Goal: Task Accomplishment & Management: Use online tool/utility

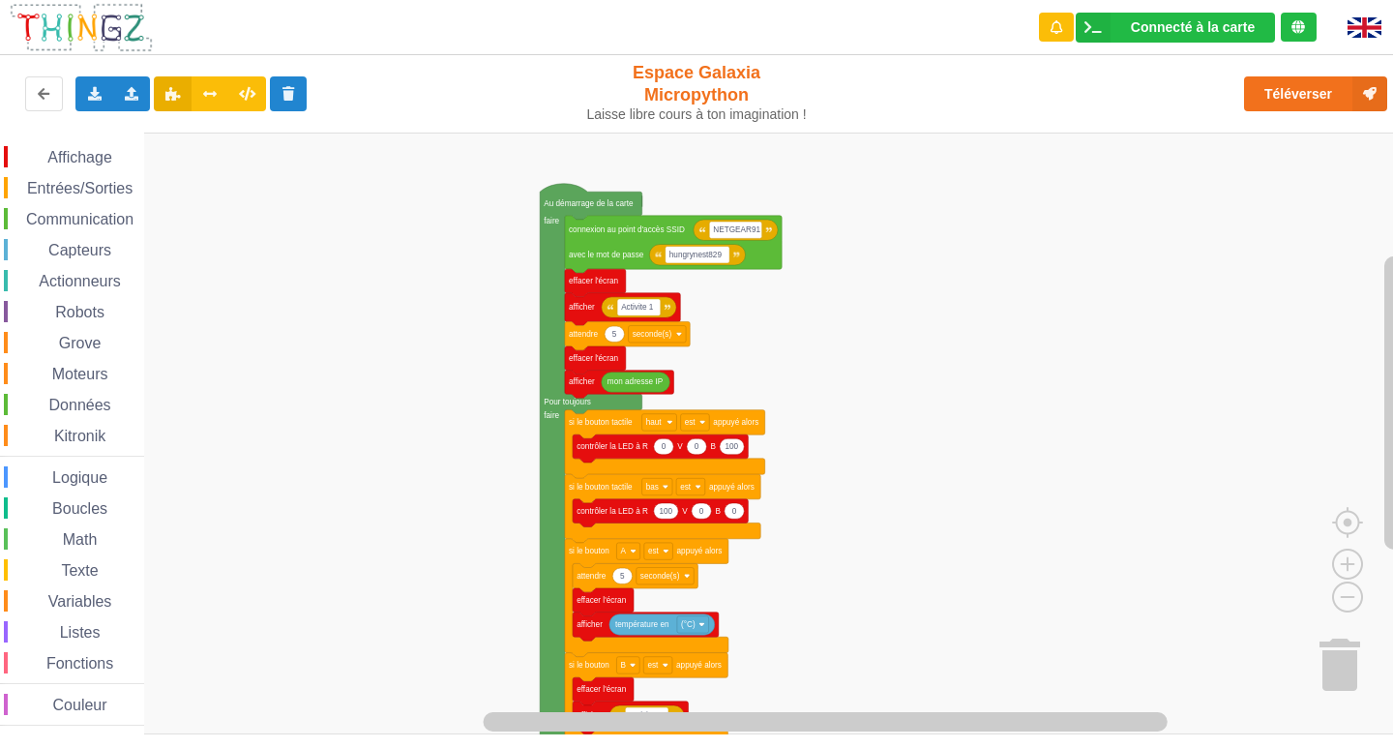
click at [1358, 281] on rect "Espace de travail de Blocky" at bounding box center [703, 434] width 1407 height 602
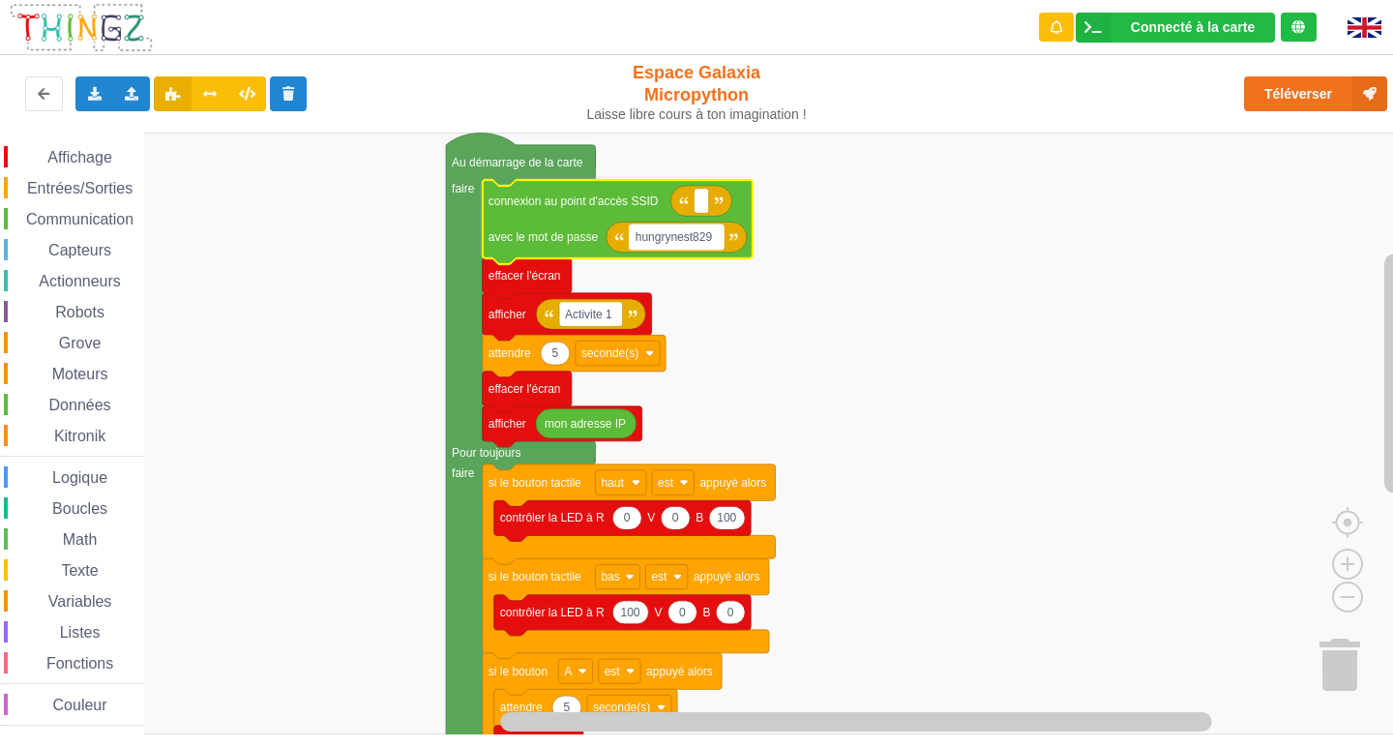
click at [710, 246] on rect "Espace de travail de Blocky" at bounding box center [677, 236] width 94 height 25
click at [696, 204] on rect "Espace de travail de Blocky" at bounding box center [701, 201] width 15 height 25
type input "NETGEAR38"
click at [636, 249] on rect "Espace de travail de Blocky" at bounding box center [637, 236] width 15 height 25
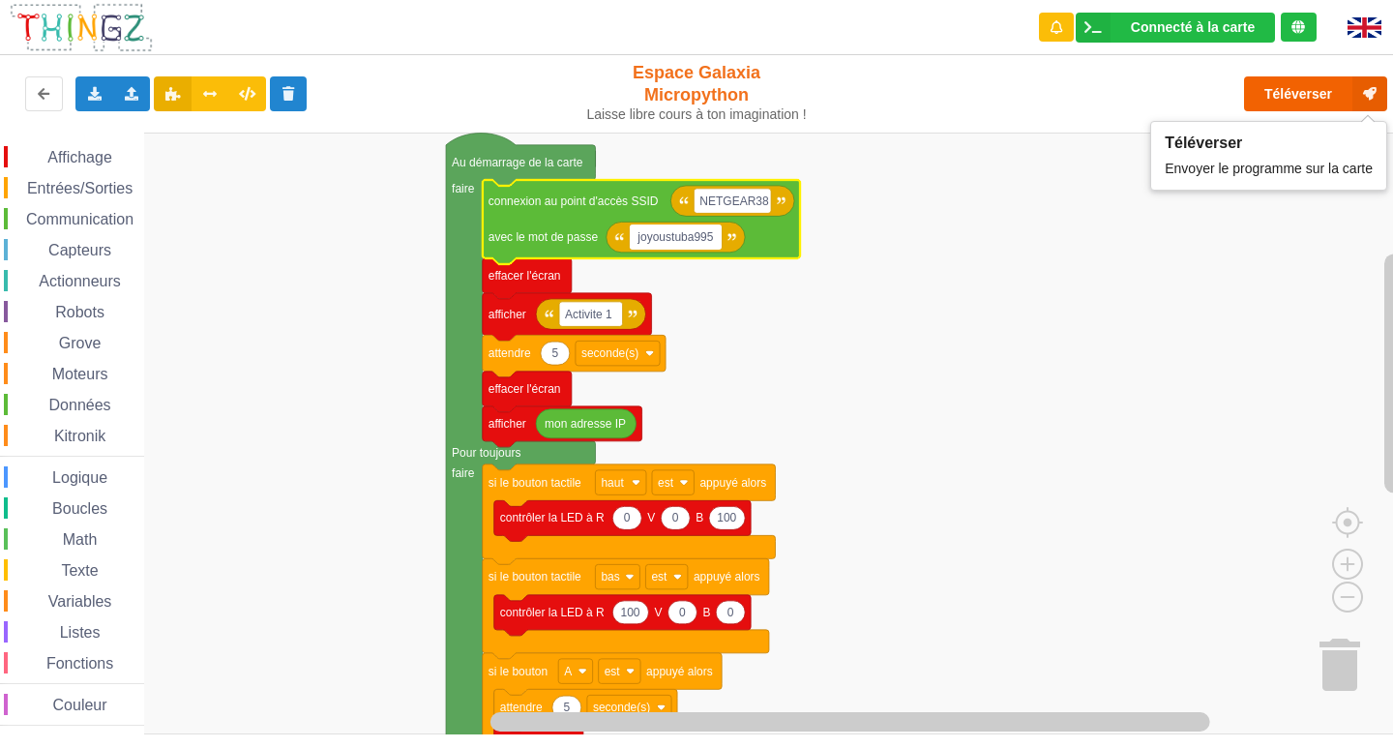
type input "joyoustuba995"
click at [1309, 87] on button "Téléverser" at bounding box center [1315, 93] width 143 height 35
click at [1308, 99] on button "Téléverser" at bounding box center [1315, 93] width 143 height 35
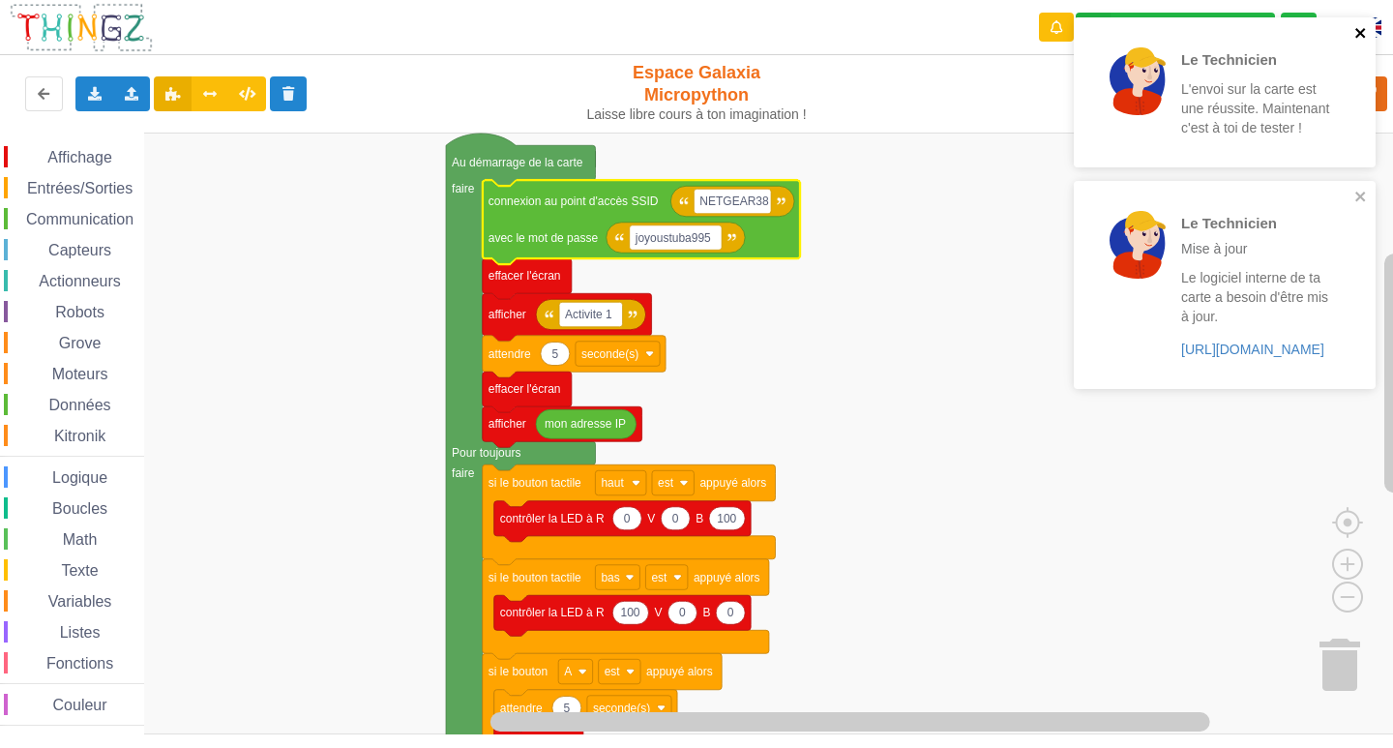
click at [1360, 32] on icon "close" at bounding box center [1360, 33] width 10 height 10
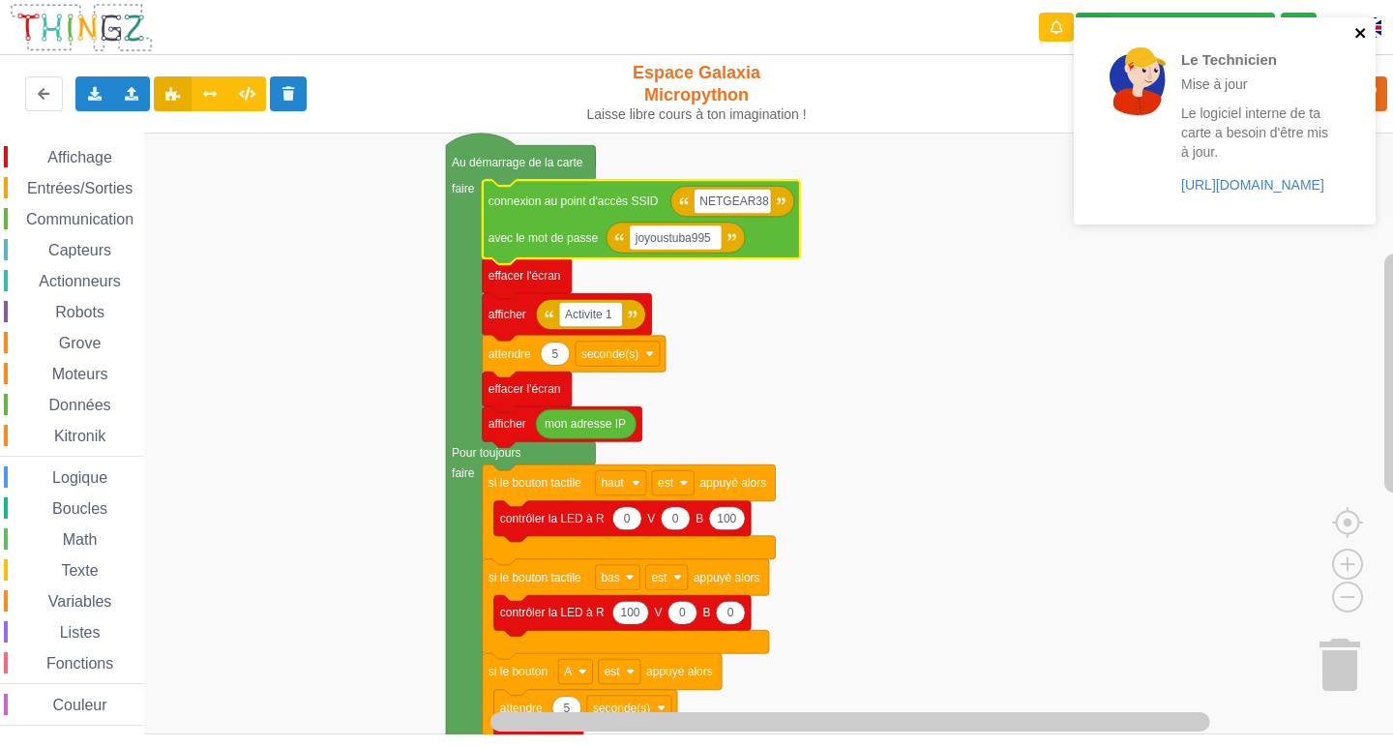
click at [1357, 31] on icon "close" at bounding box center [1361, 32] width 14 height 15
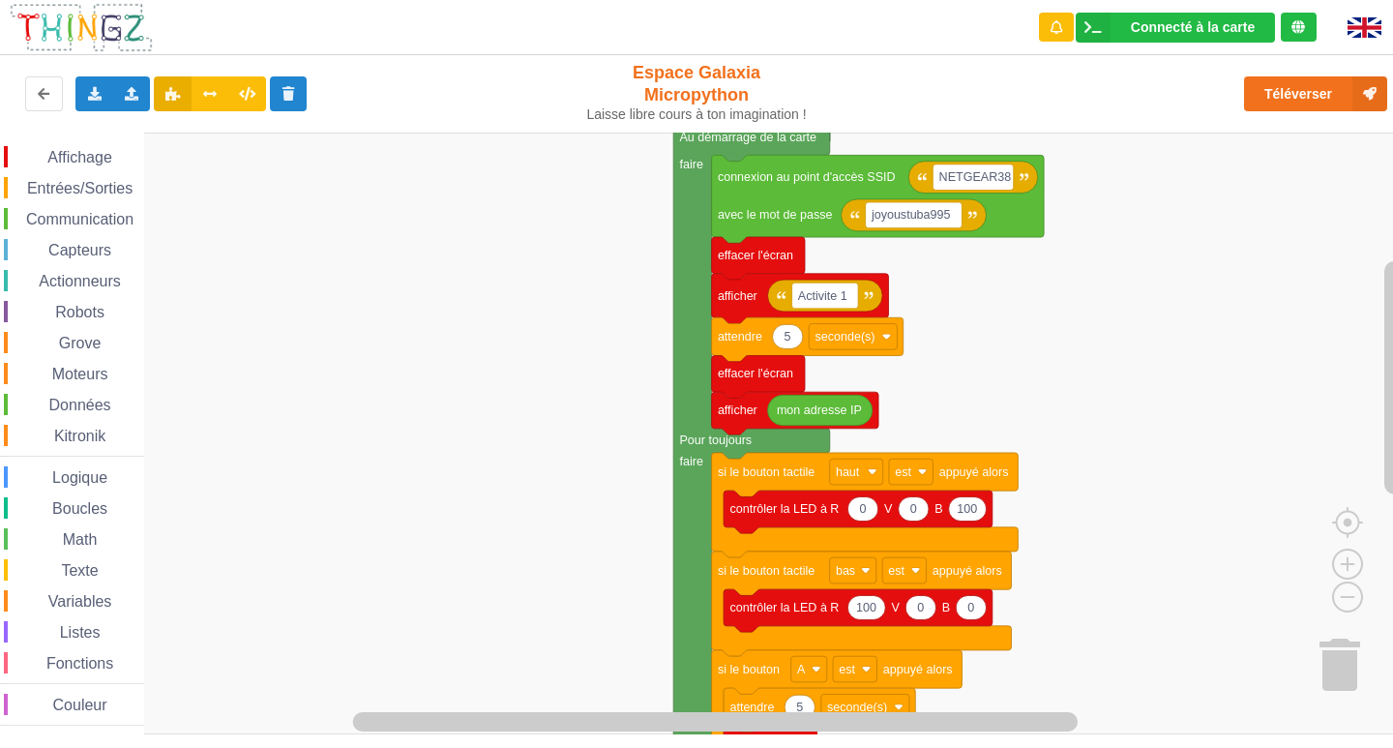
click at [580, 414] on div "Affichage Entrées/Sorties Communication Capteurs Actionneurs Robots Grove Moteu…" at bounding box center [703, 434] width 1407 height 602
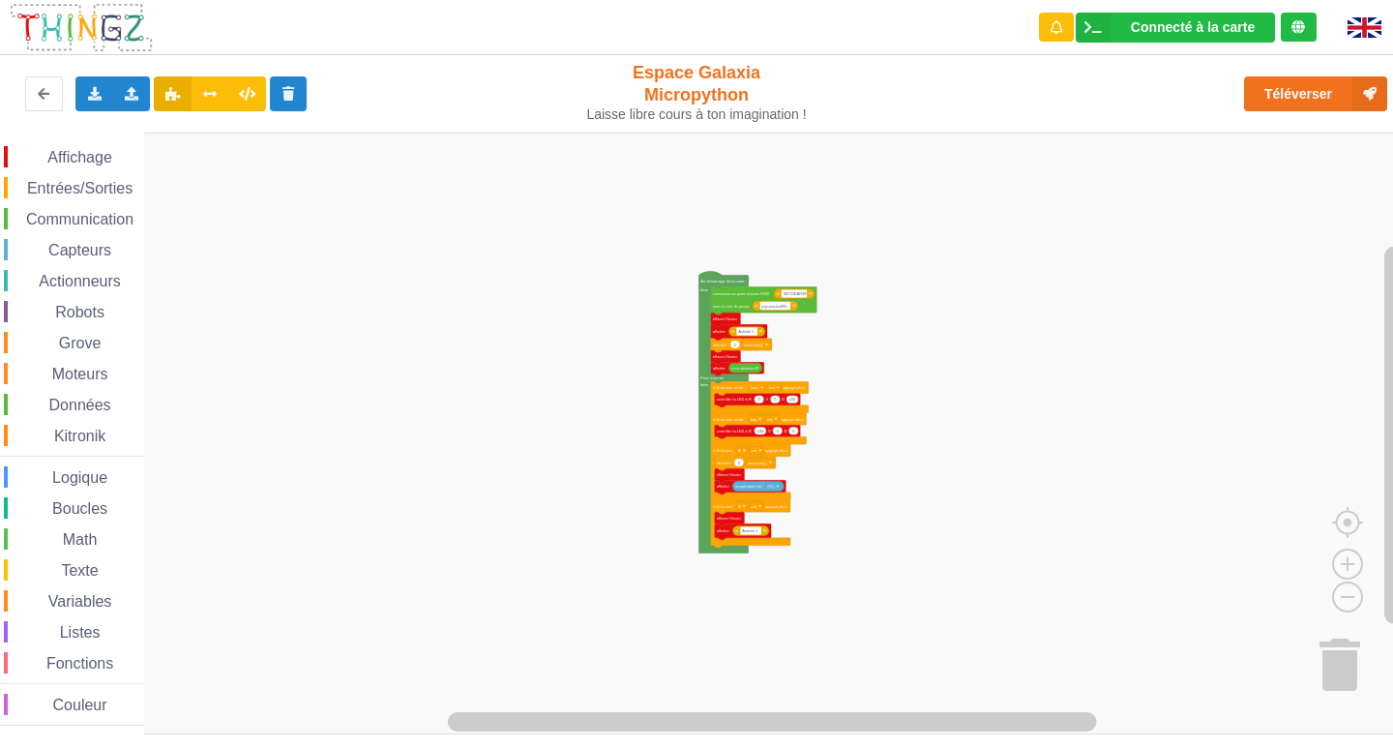
click at [762, 374] on div "Affichage Entrées/Sorties Communication Capteurs Actionneurs Robots Grove Moteu…" at bounding box center [703, 434] width 1407 height 602
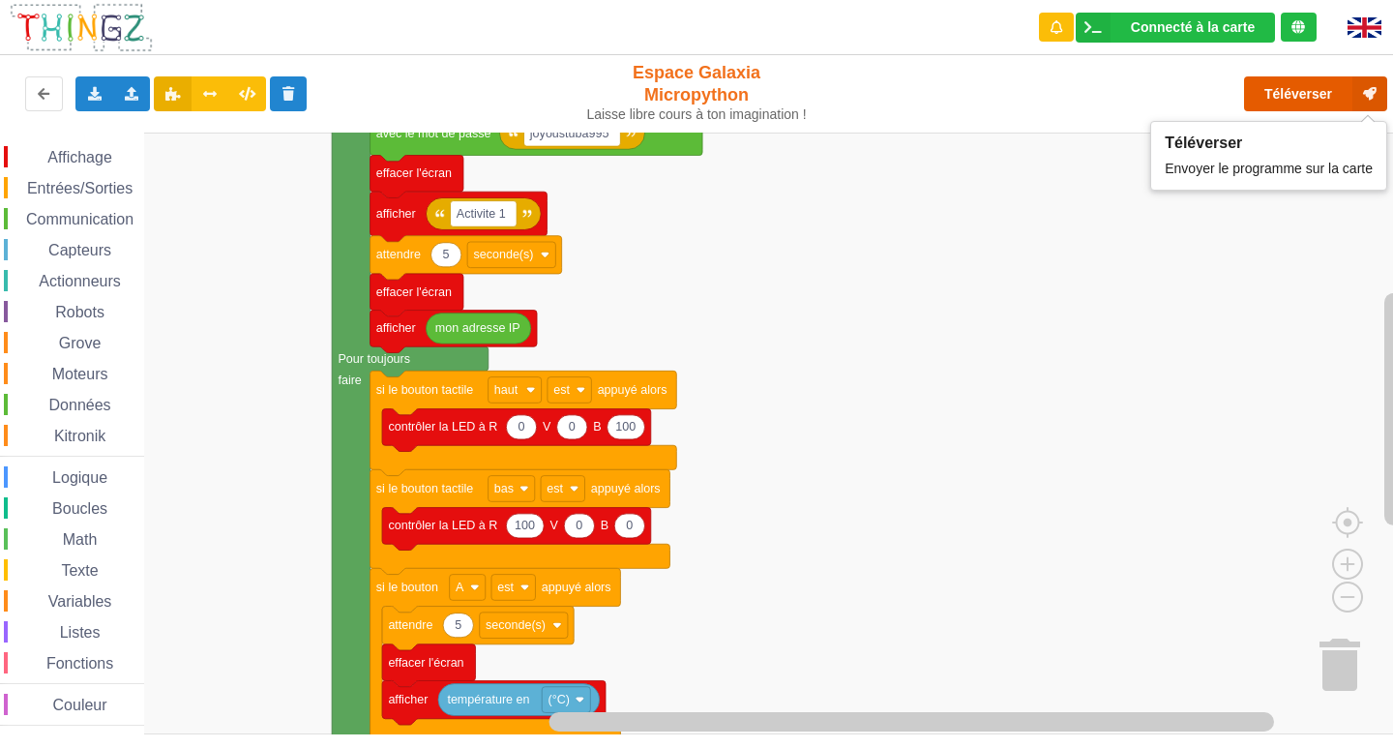
click at [1329, 94] on button "Téléverser" at bounding box center [1315, 93] width 143 height 35
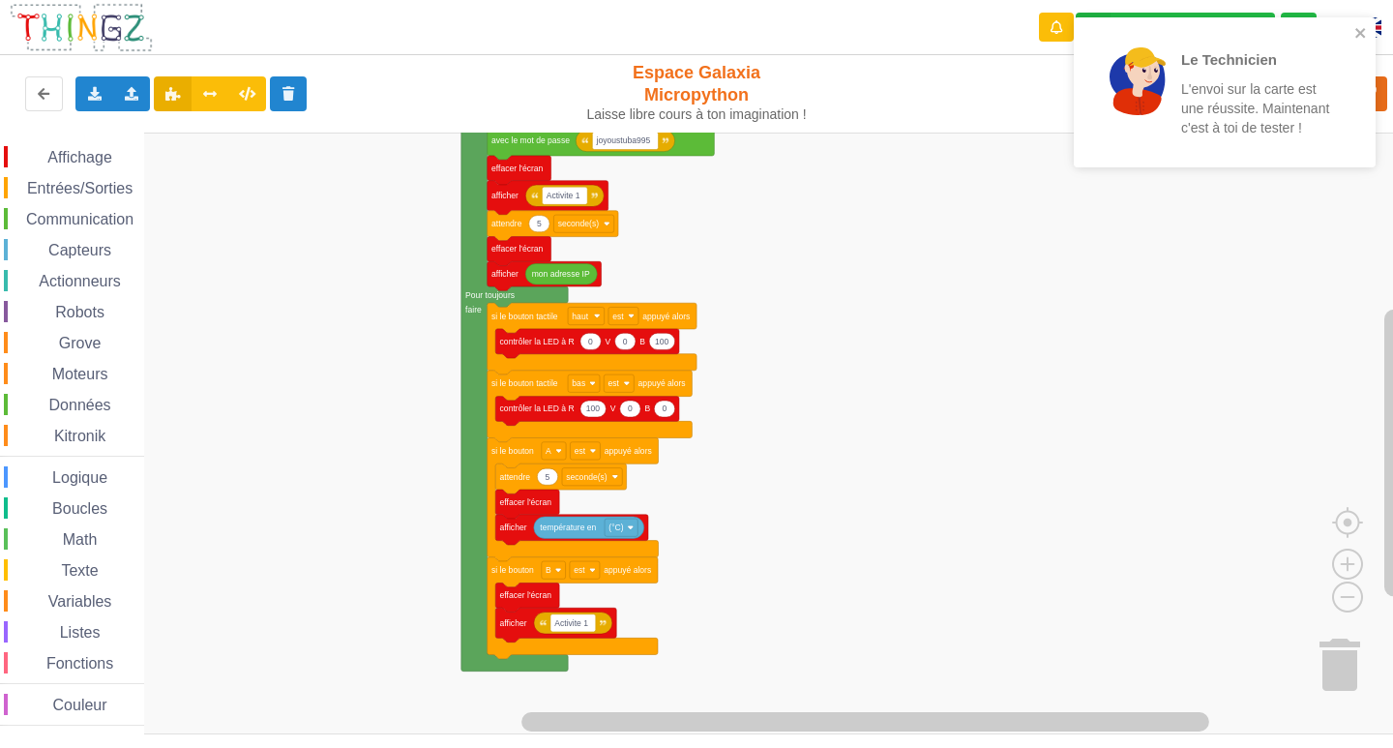
click at [729, 421] on div "Affichage Entrées/Sorties Communication Capteurs Actionneurs Robots Grove Moteu…" at bounding box center [703, 434] width 1407 height 602
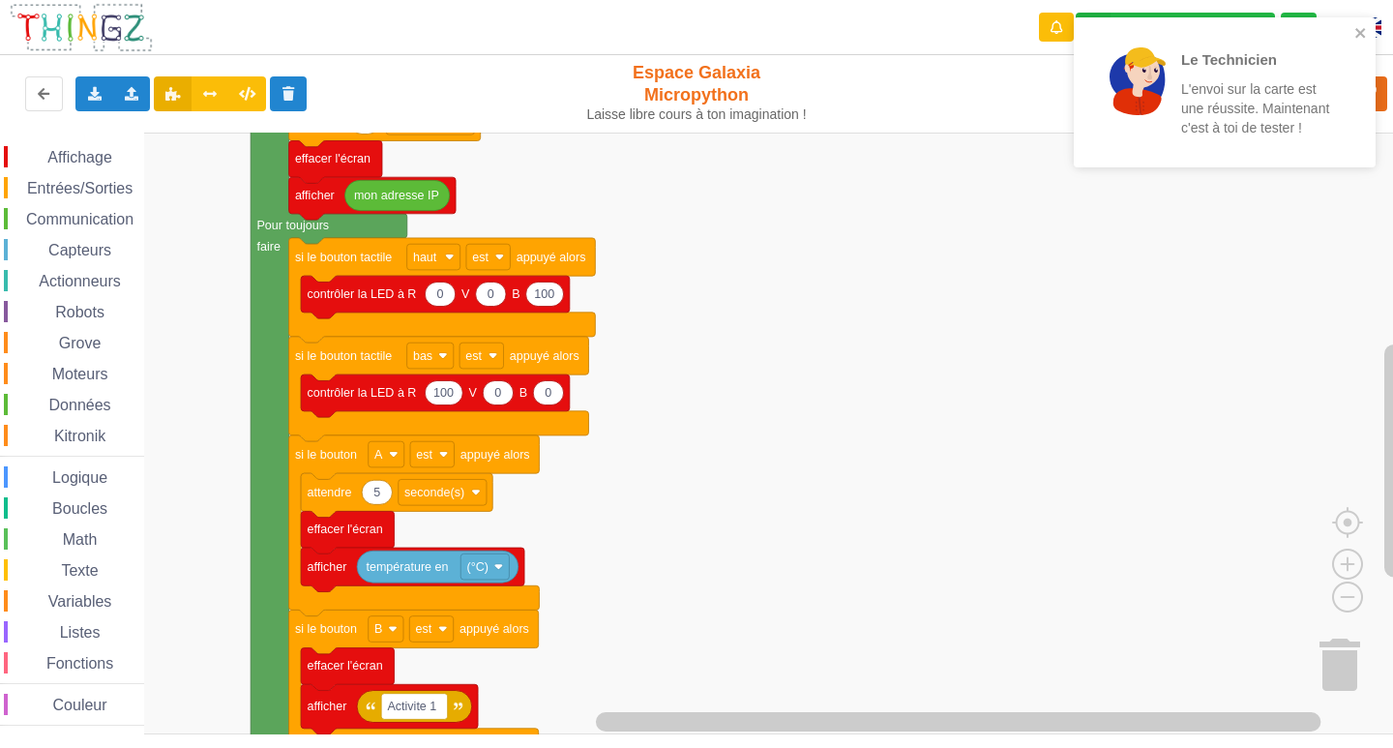
click at [808, 472] on div "Affichage Entrées/Sorties Communication Capteurs Actionneurs Robots Grove Moteu…" at bounding box center [703, 434] width 1407 height 602
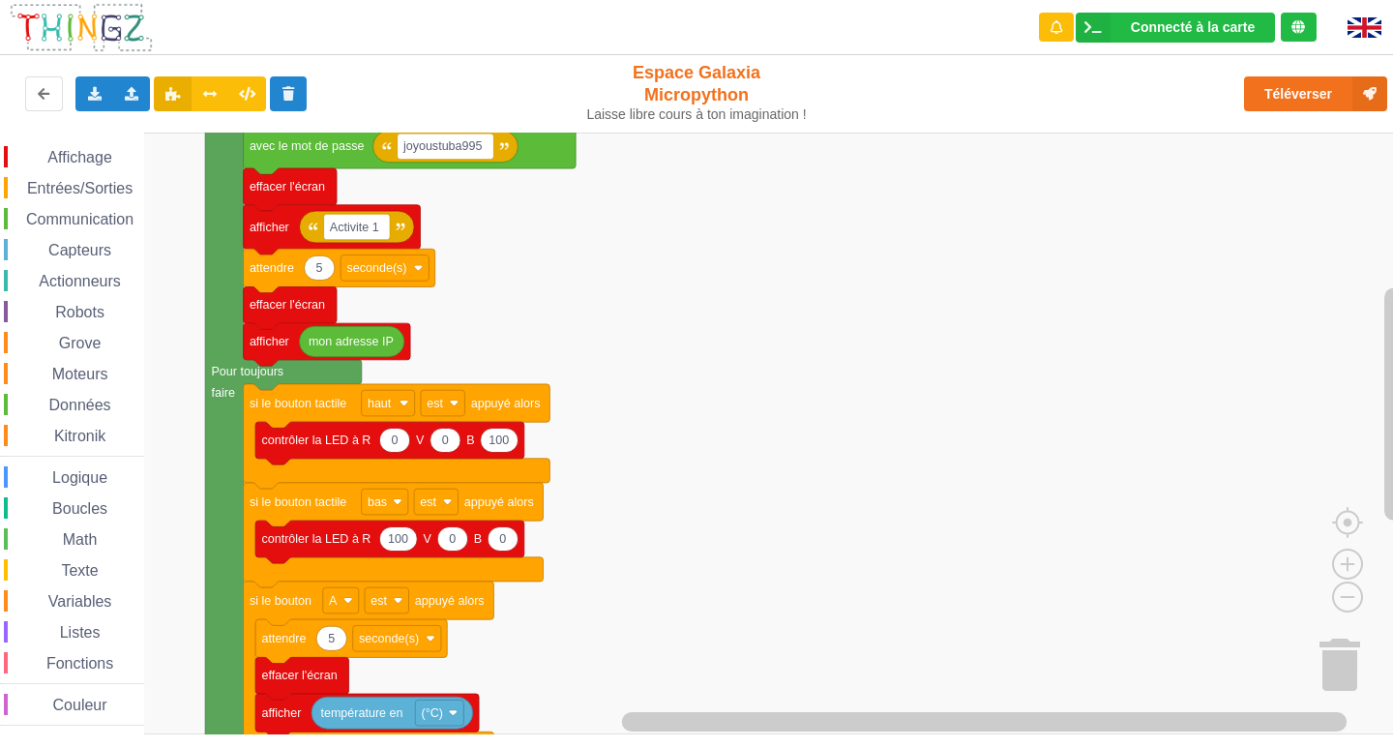
click at [618, 523] on div "Affichage Entrées/Sorties Communication Capteurs Actionneurs Robots Grove Moteu…" at bounding box center [703, 434] width 1407 height 602
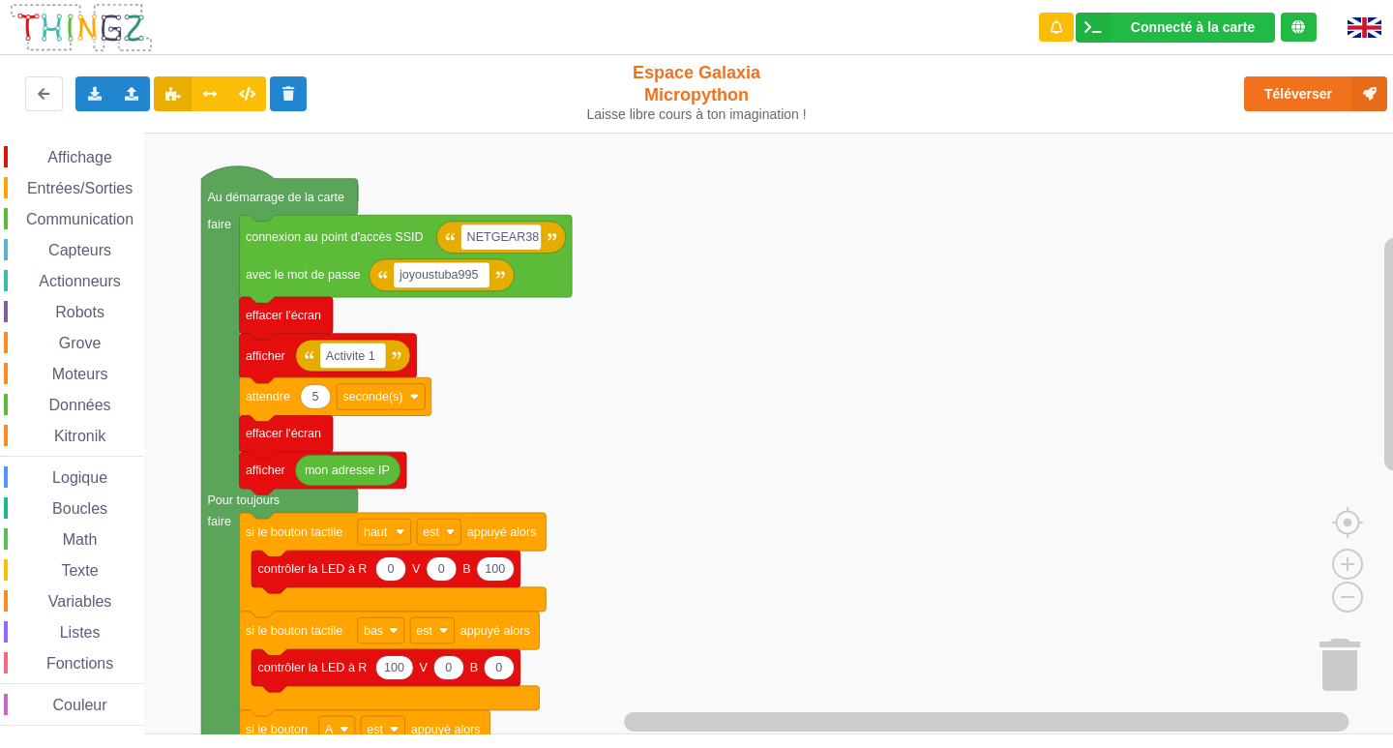
click at [615, 651] on div "Affichage Entrées/Sorties Communication Capteurs Actionneurs Robots Grove Moteu…" at bounding box center [703, 434] width 1407 height 602
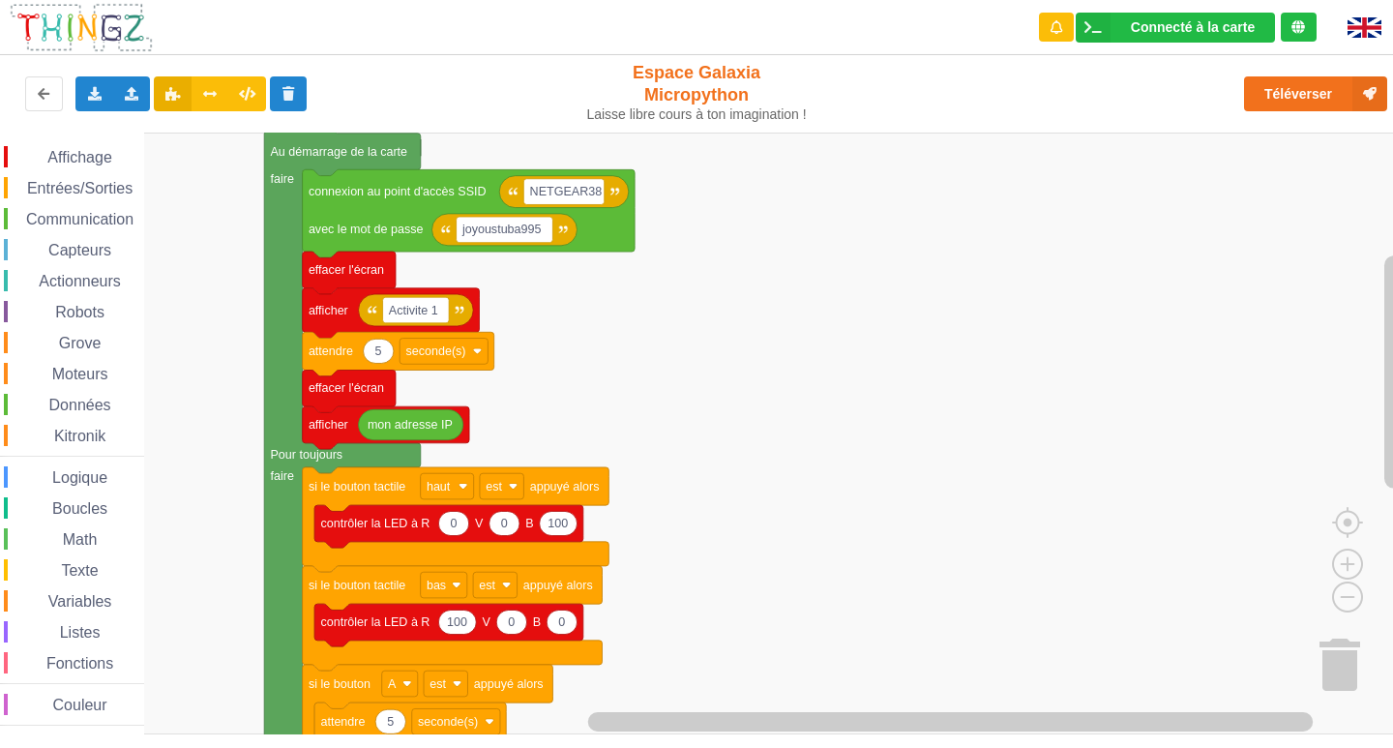
click at [712, 577] on div "Affichage Entrées/Sorties Communication Capteurs Actionneurs Robots Grove Moteu…" at bounding box center [703, 434] width 1407 height 602
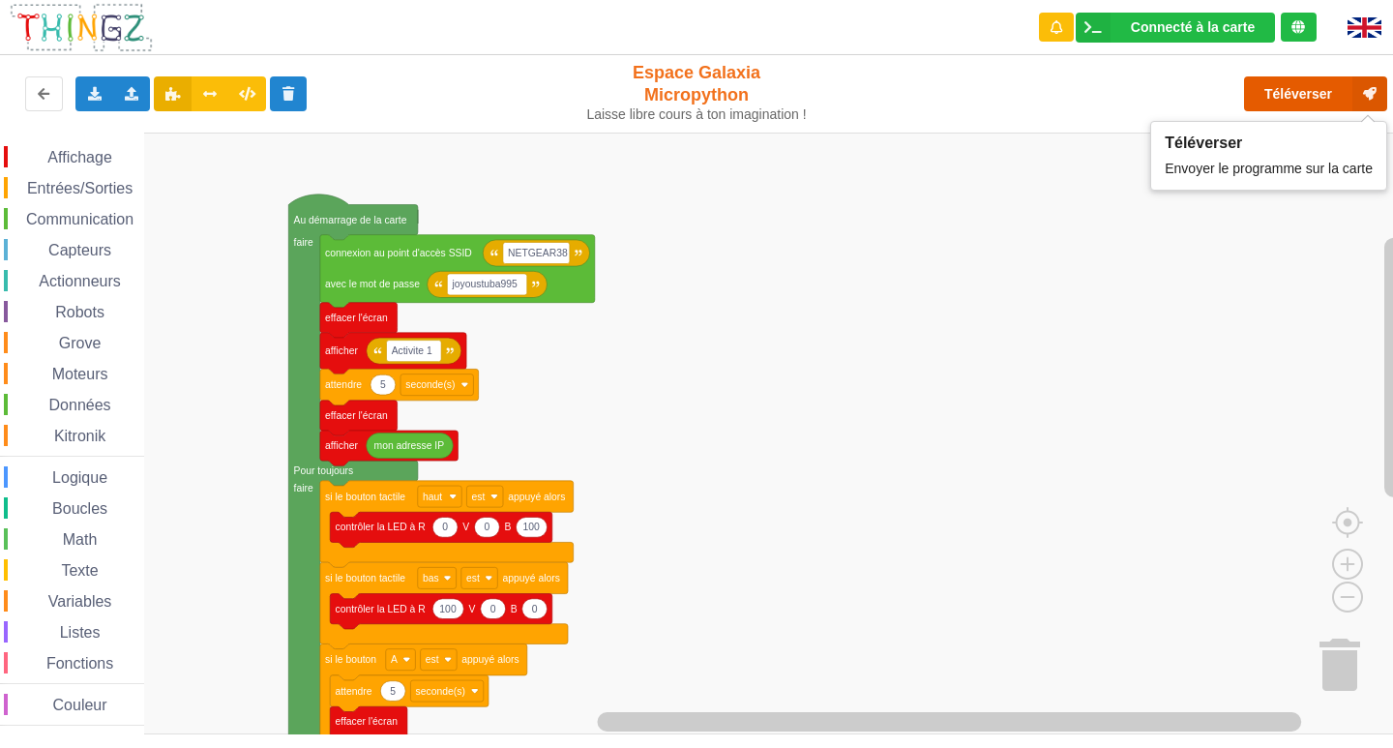
click at [1316, 88] on button "Téléverser" at bounding box center [1315, 93] width 143 height 35
